Goal: Check status: Check status

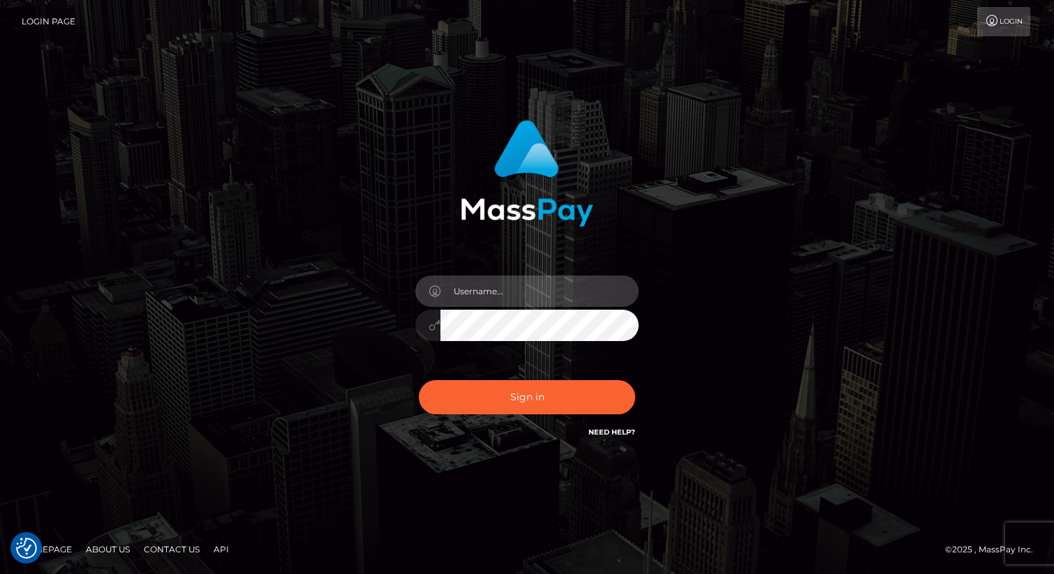
click at [498, 278] on input "text" at bounding box center [539, 291] width 198 height 31
click at [0, 574] on com-1password-button at bounding box center [0, 574] width 0 height 0
type input "eric.nofans"
click at [505, 303] on input "text" at bounding box center [539, 291] width 198 height 31
type input "[PERSON_NAME].nofans"
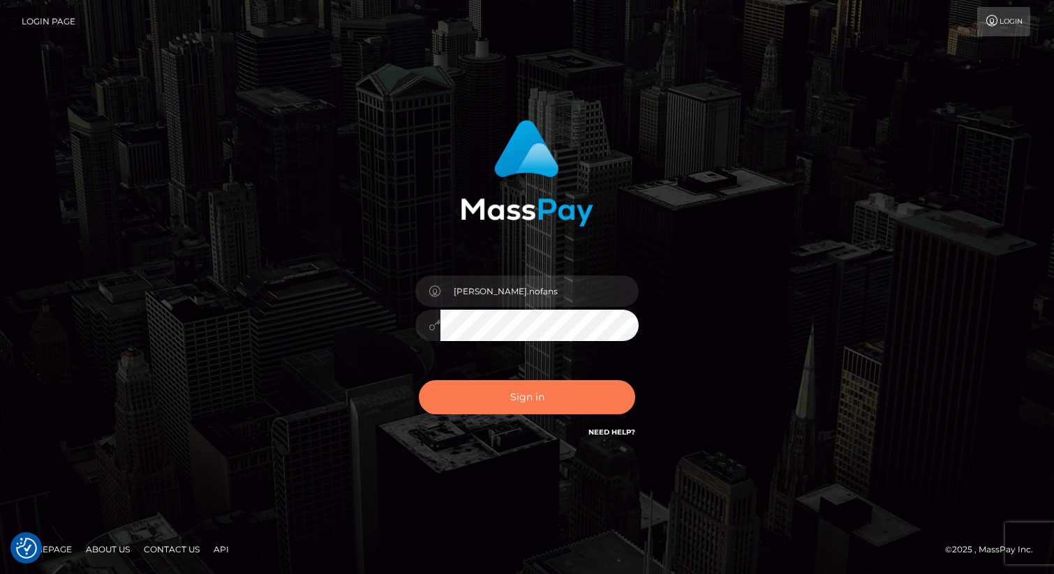
click at [520, 391] on button "Sign in" at bounding box center [527, 397] width 216 height 34
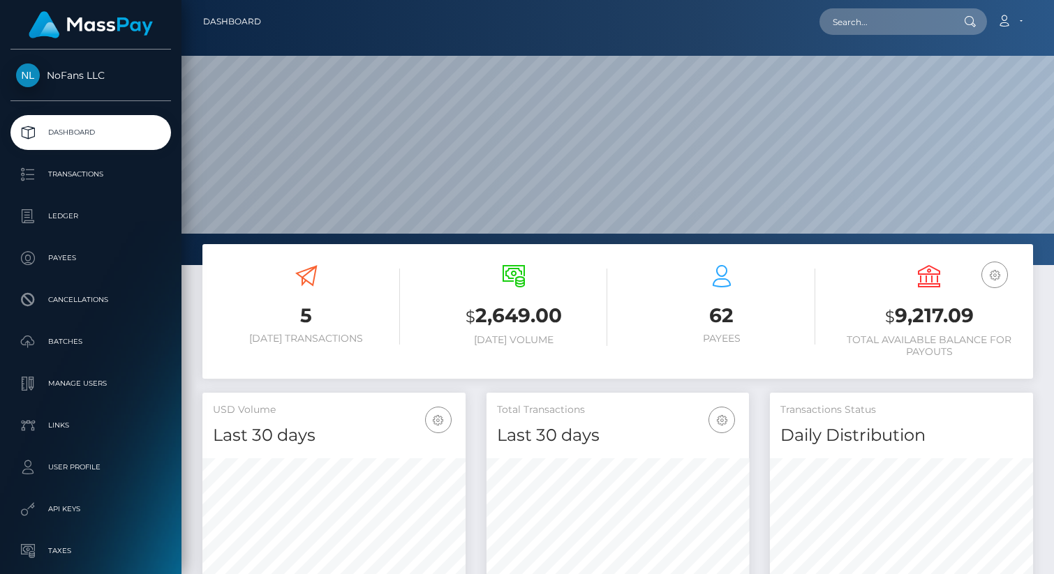
scroll to position [247, 263]
click at [72, 255] on p "Payees" at bounding box center [90, 258] width 149 height 21
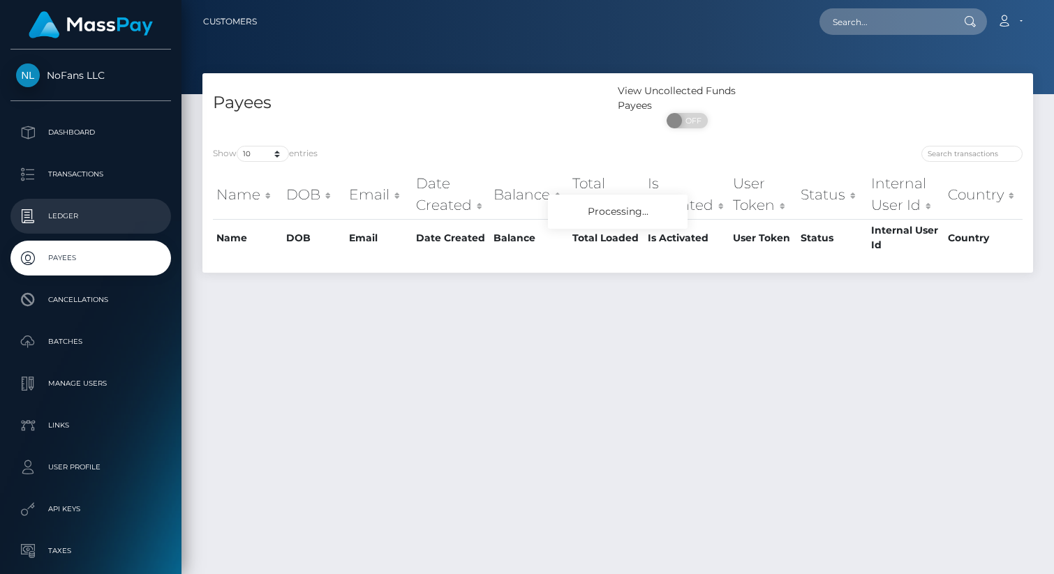
click at [84, 223] on p "Ledger" at bounding box center [90, 216] width 149 height 21
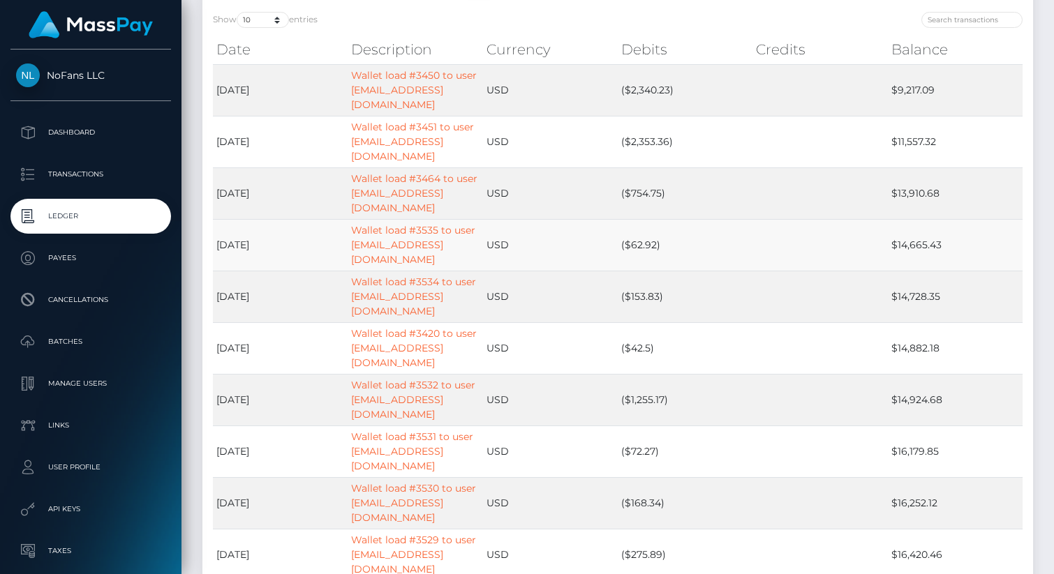
scroll to position [220, 0]
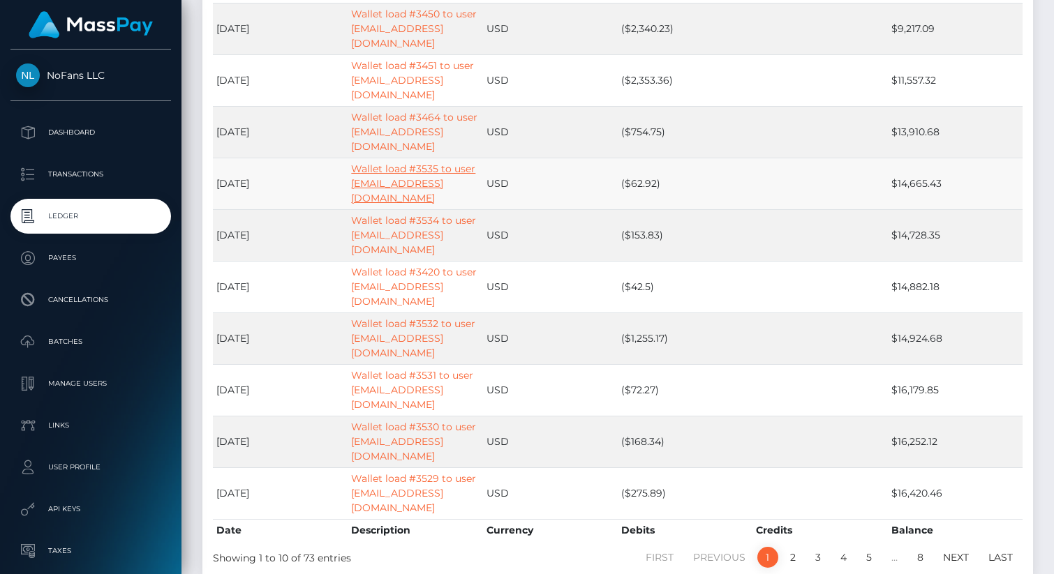
click at [385, 163] on link "Wallet load #3535 to user [EMAIL_ADDRESS][DOMAIN_NAME]" at bounding box center [413, 184] width 124 height 42
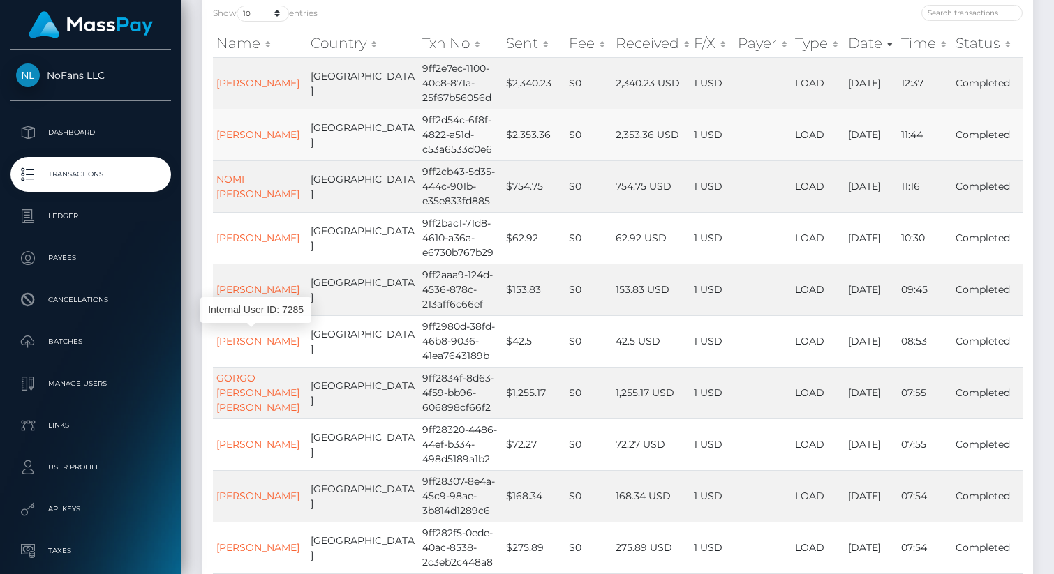
scroll to position [179, 0]
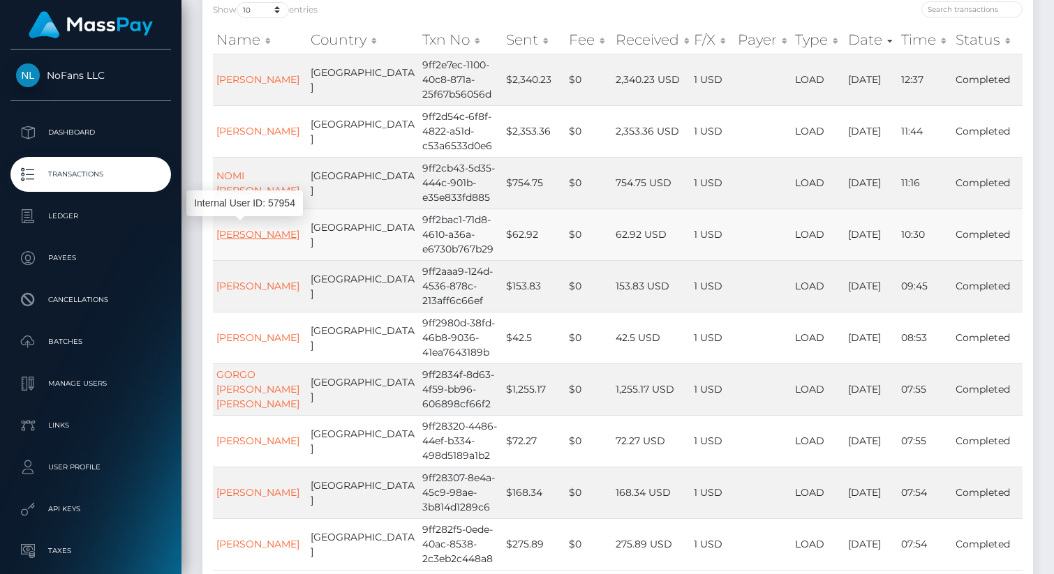
click at [228, 228] on link "[PERSON_NAME]" at bounding box center [257, 234] width 83 height 13
